Goal: Check status

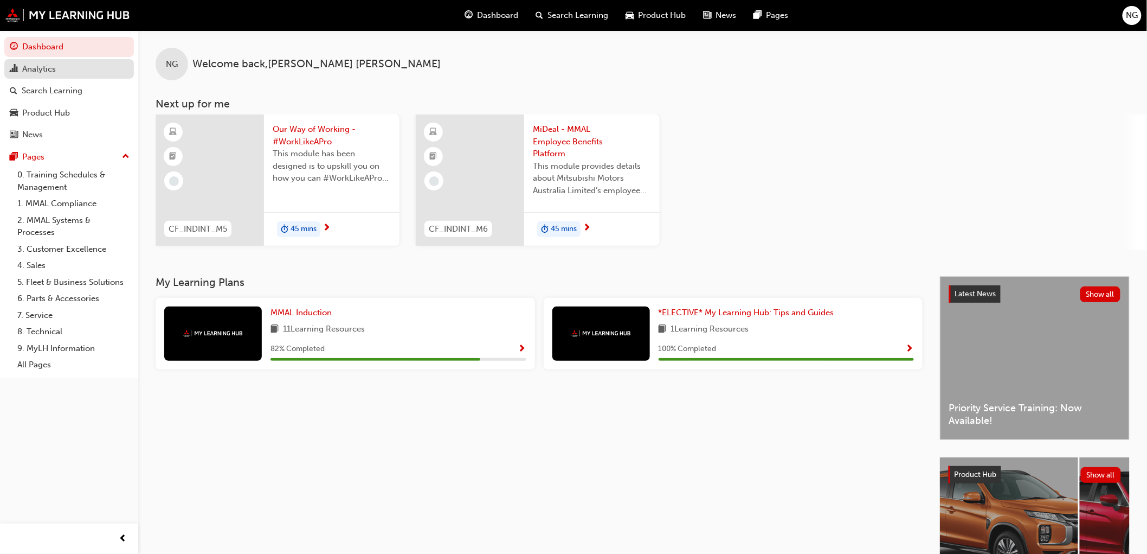
click at [45, 72] on div "Analytics" at bounding box center [39, 69] width 34 height 12
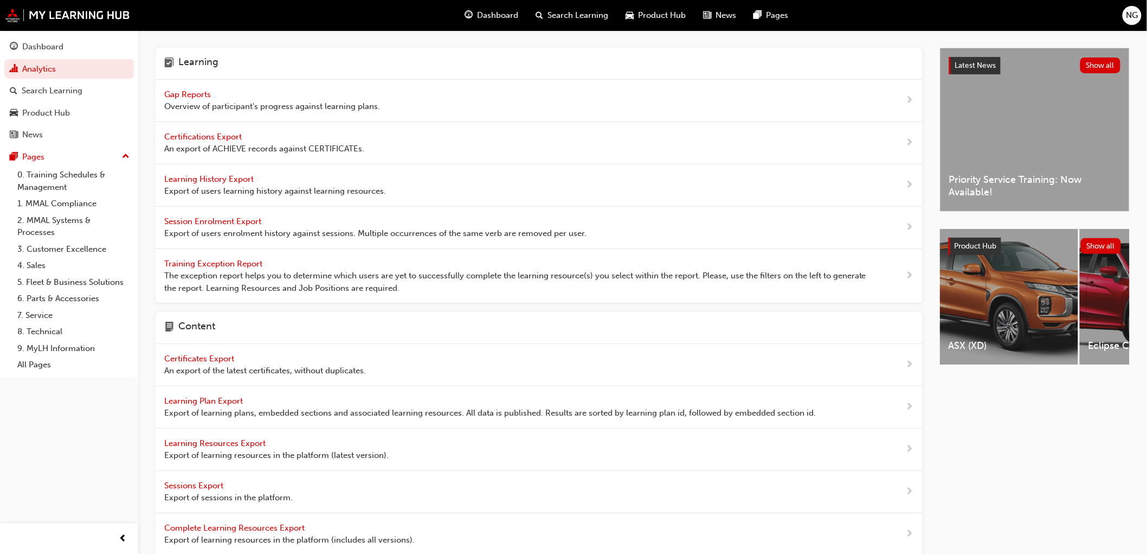
click at [183, 93] on span "Gap Reports" at bounding box center [188, 94] width 49 height 10
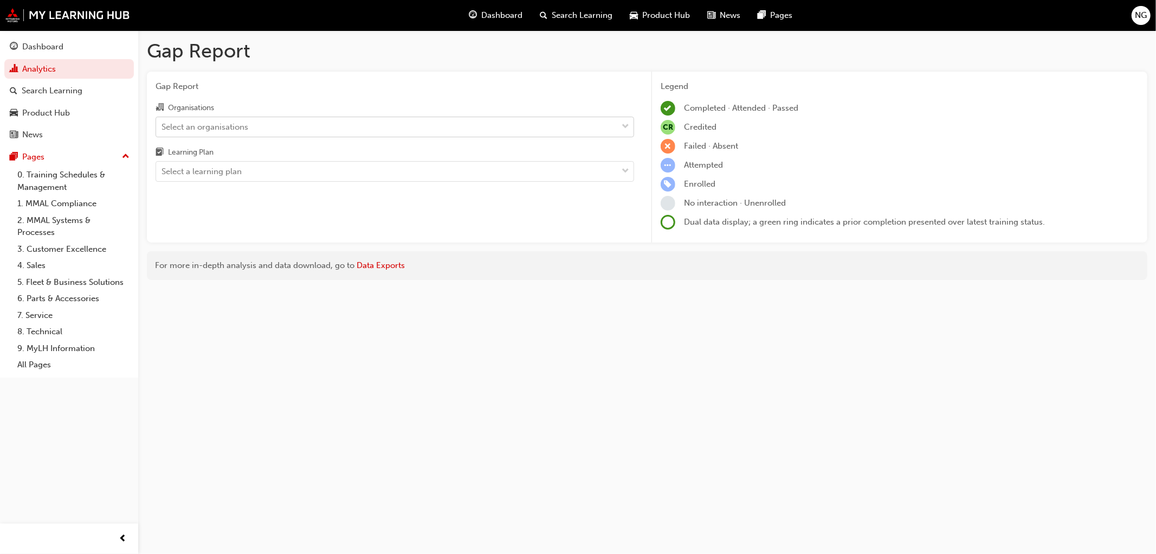
click at [208, 128] on div "Select an organisations" at bounding box center [205, 126] width 87 height 12
click at [163, 128] on input "Organisations Select an organisations" at bounding box center [162, 125] width 1 height 9
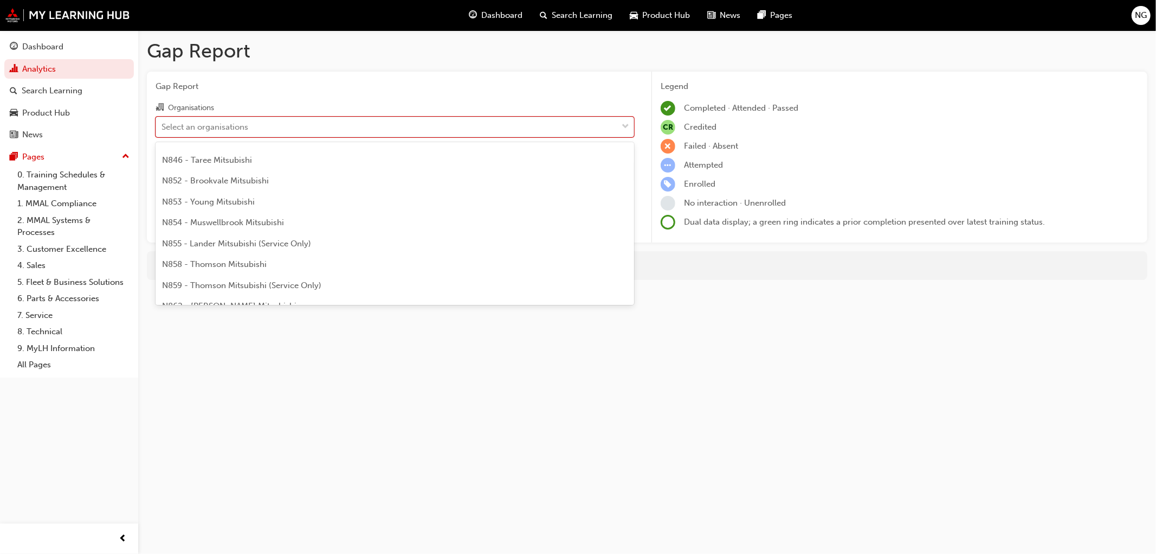
scroll to position [783, 0]
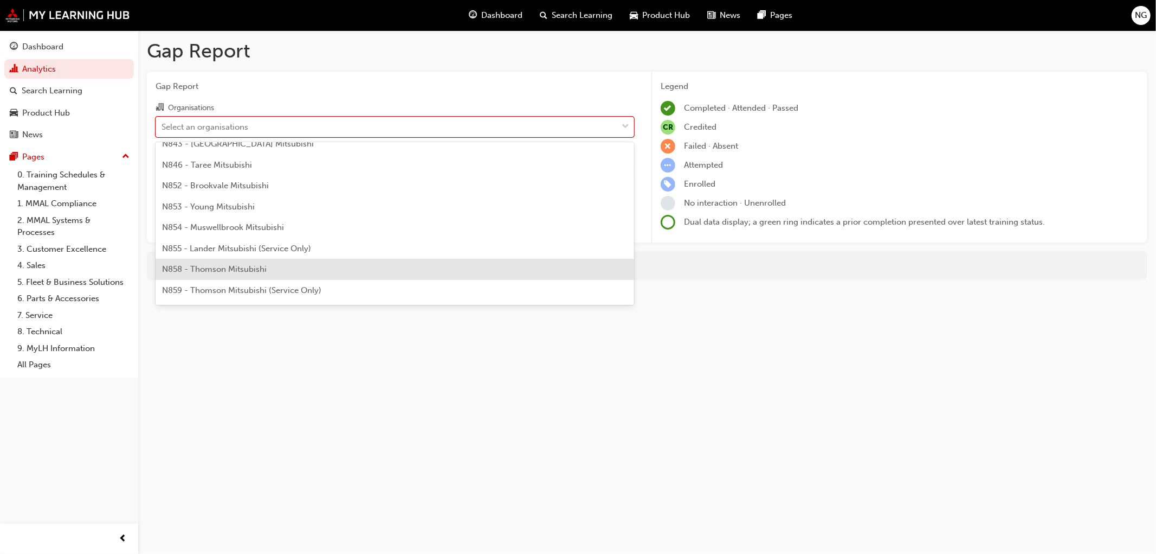
click at [229, 267] on span "N858 - Thomson Mitsubishi" at bounding box center [214, 269] width 105 height 10
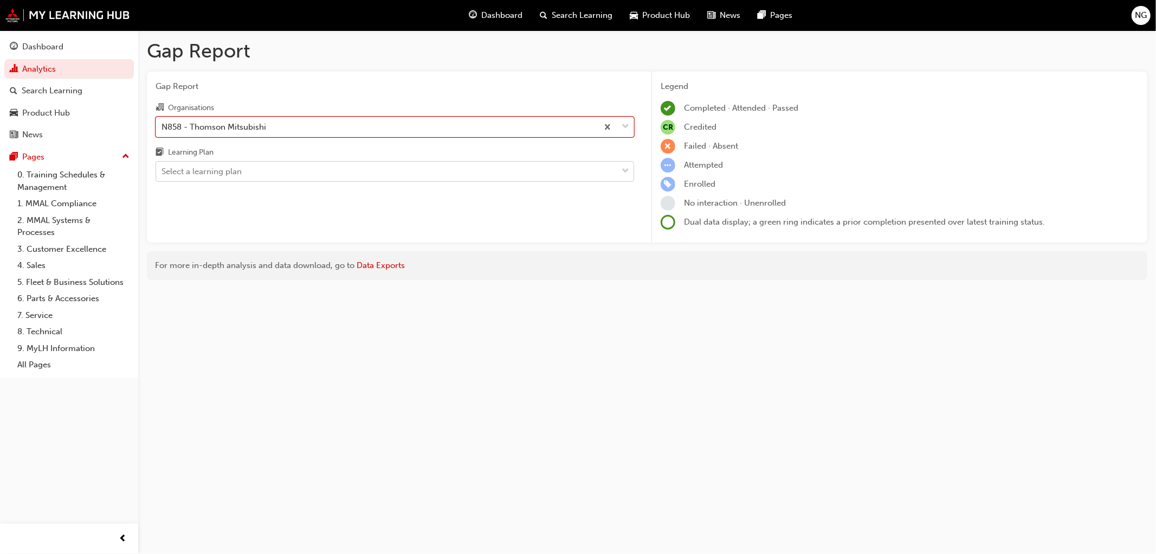
click at [237, 170] on div "Select a learning plan" at bounding box center [202, 171] width 80 height 12
click at [163, 170] on input "Learning Plan Select a learning plan" at bounding box center [162, 170] width 1 height 9
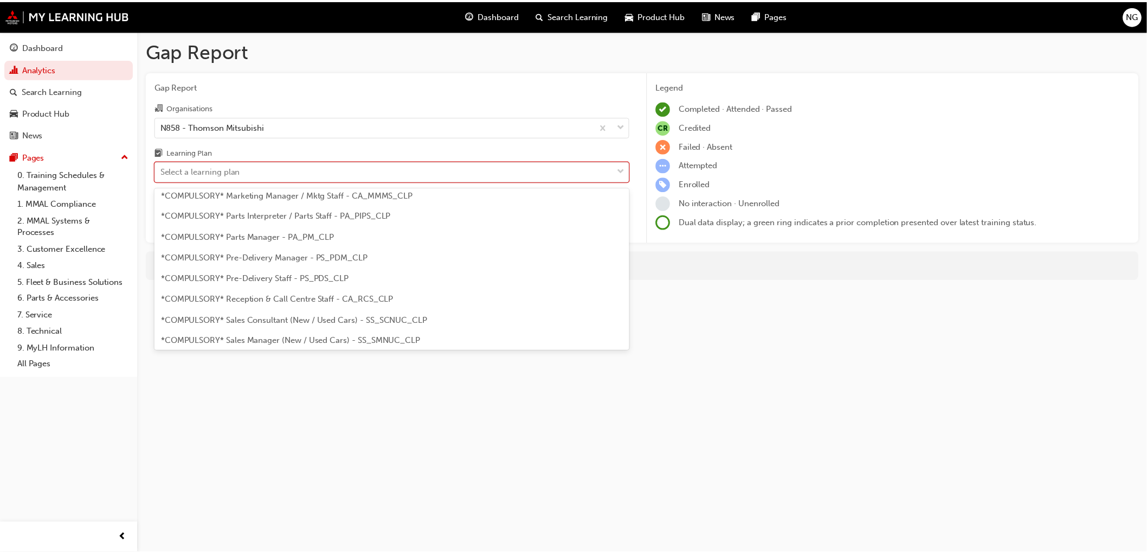
scroll to position [241, 0]
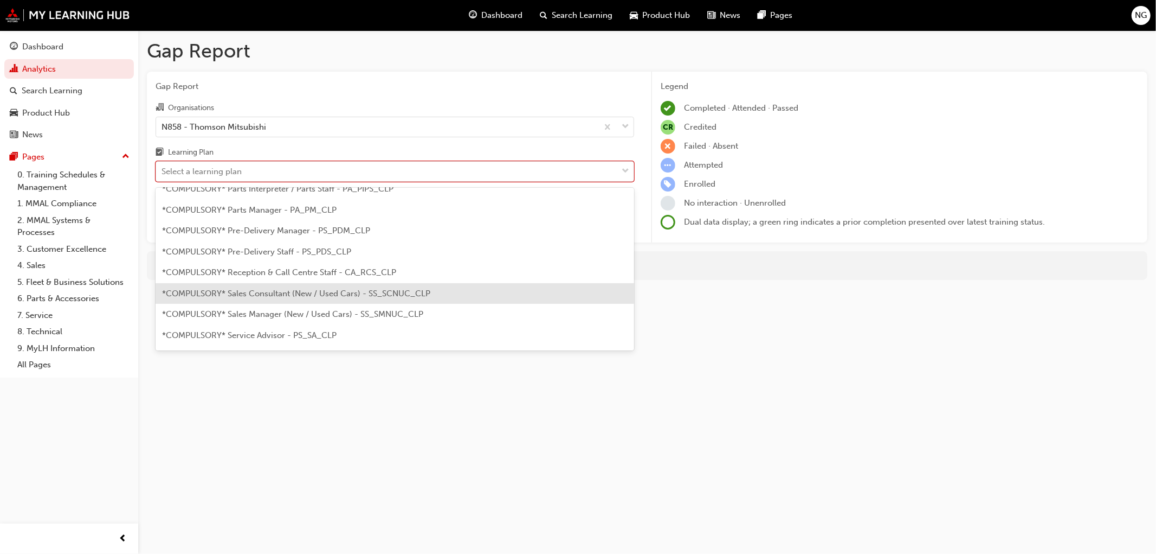
click at [236, 290] on span "*COMPULSORY* Sales Consultant (New / Used Cars) - SS_SCNUC_CLP" at bounding box center [296, 293] width 268 height 10
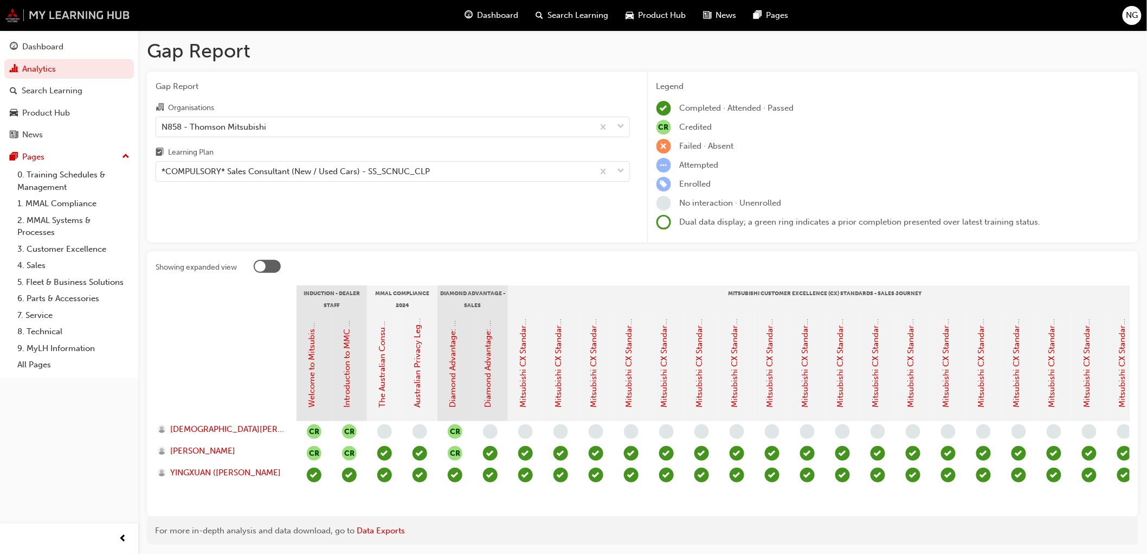
click at [50, 15] on img at bounding box center [67, 15] width 125 height 14
